Goal: Task Accomplishment & Management: Use online tool/utility

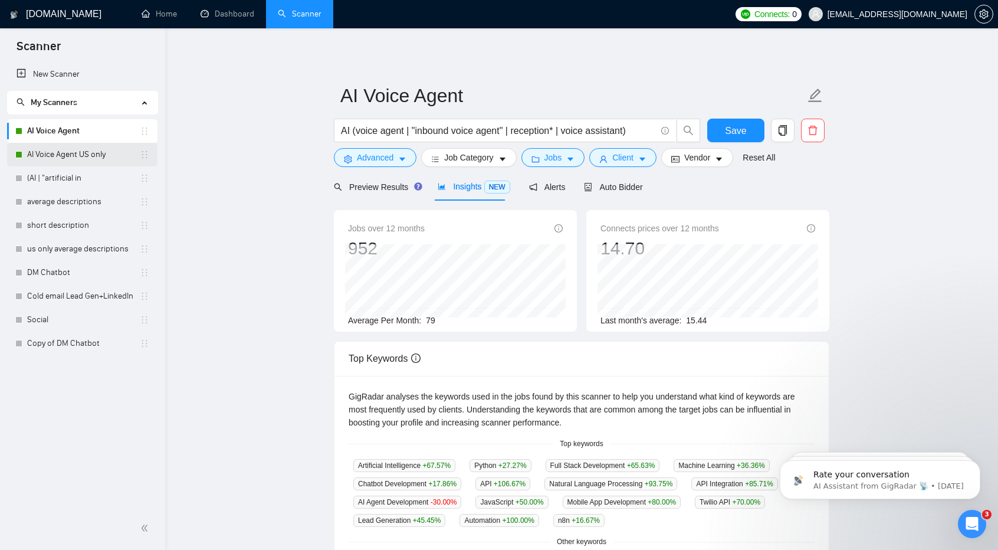
click at [107, 162] on link "AI Voice Agent US only" at bounding box center [83, 155] width 113 height 24
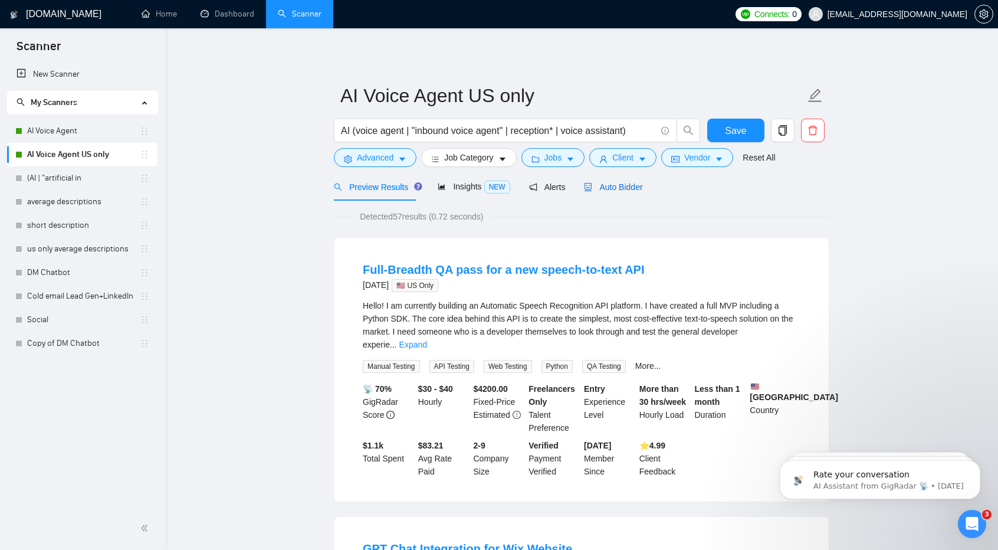
click at [616, 180] on div "Auto Bidder" at bounding box center [613, 186] width 58 height 13
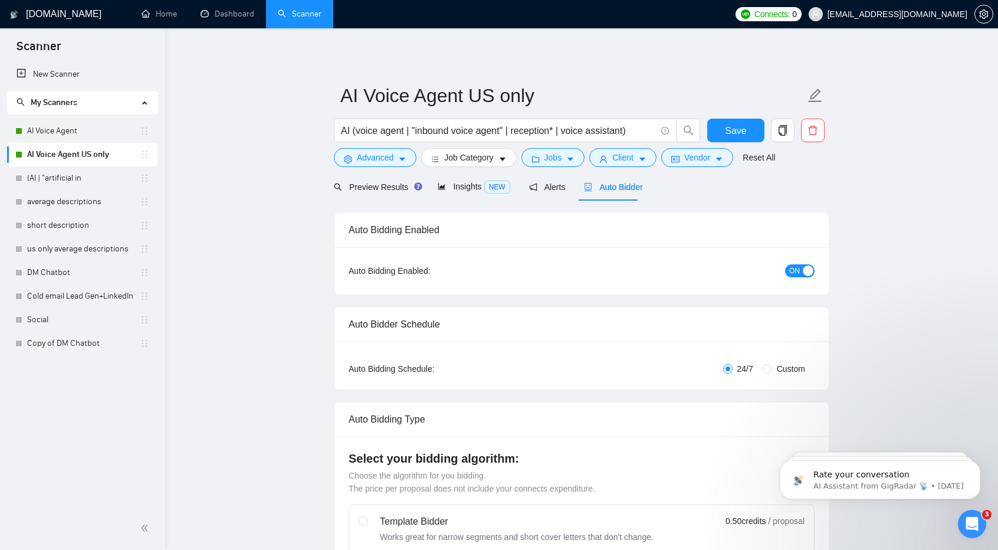
click at [805, 277] on div "ON" at bounding box center [736, 270] width 155 height 19
click at [799, 272] on span "ON" at bounding box center [794, 270] width 11 height 13
click at [757, 130] on button "Save" at bounding box center [735, 131] width 57 height 24
click at [89, 134] on link "AI Voice Agent" at bounding box center [83, 131] width 113 height 24
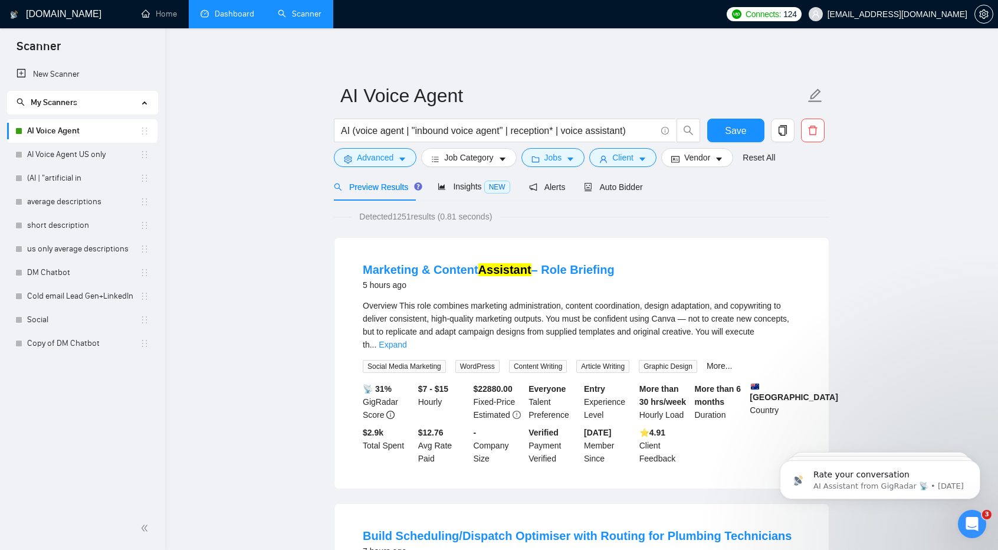
click at [209, 9] on link "Dashboard" at bounding box center [228, 14] width 54 height 10
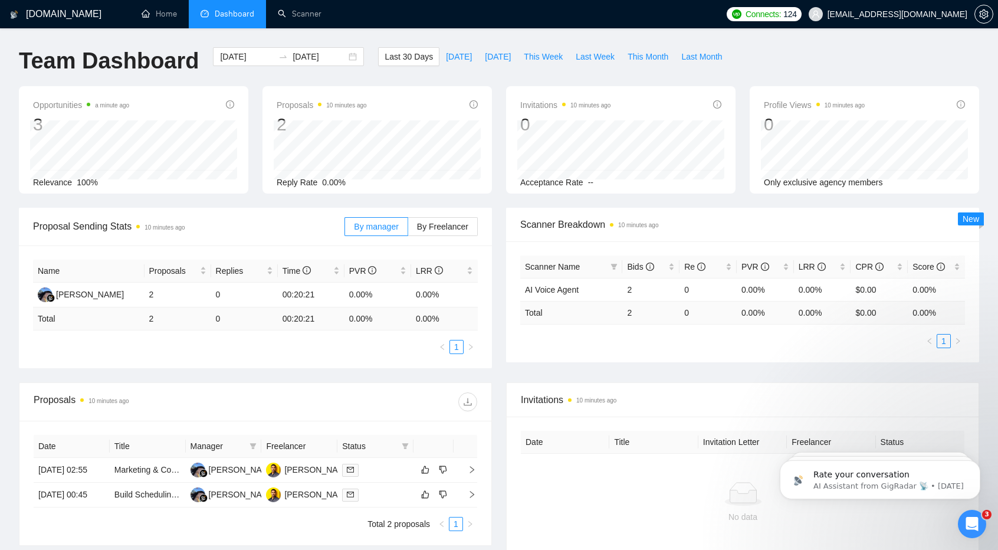
click at [293, 226] on span "Proposal Sending Stats 10 minutes ago" at bounding box center [188, 226] width 311 height 15
